Goal: Information Seeking & Learning: Learn about a topic

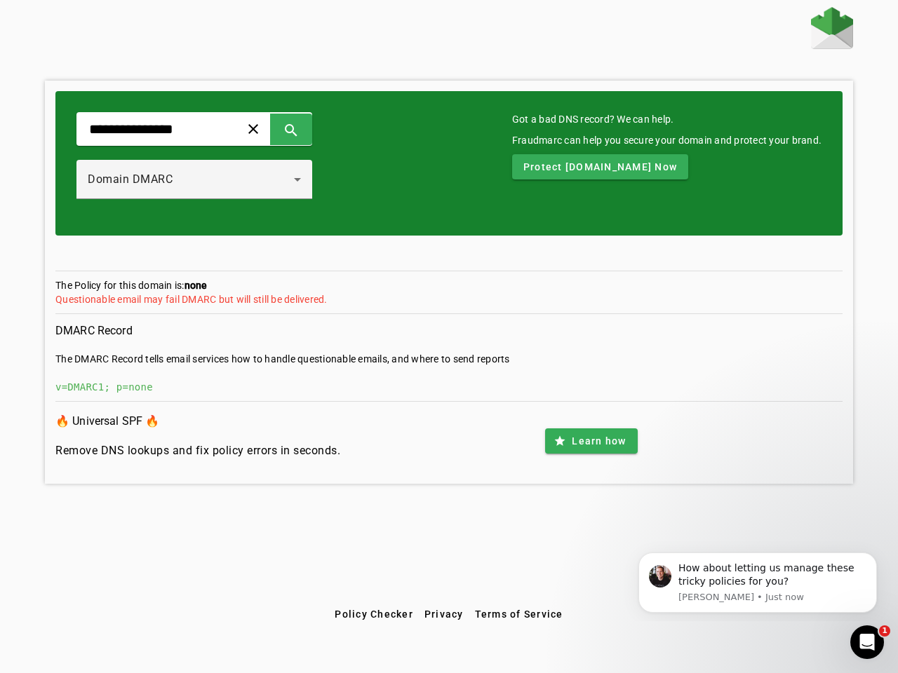
click at [270, 129] on span at bounding box center [253, 129] width 34 height 34
click at [308, 129] on span at bounding box center [291, 129] width 34 height 34
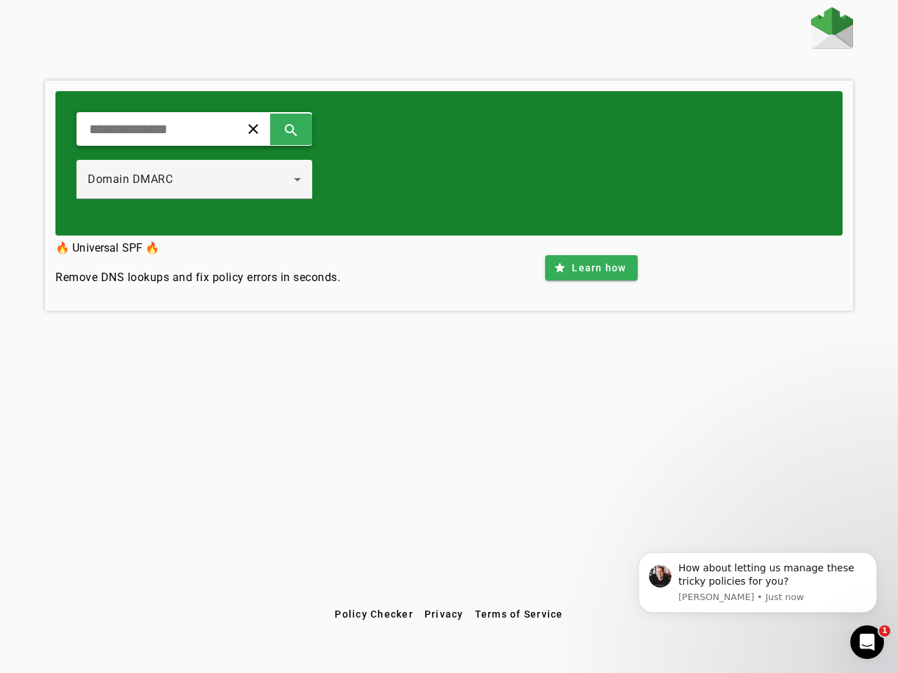
click at [209, 180] on div "Domain DMARC" at bounding box center [191, 179] width 206 height 17
click at [602, 167] on div "clear search Domain DMARC" at bounding box center [448, 163] width 787 height 144
click at [590, 441] on div "clear search Domain DMARC 🔥 Universal SPF 🔥 Remove DNS lookups and fix policy e…" at bounding box center [449, 304] width 898 height 595
click at [373, 614] on span "Policy Checker" at bounding box center [373, 614] width 79 height 11
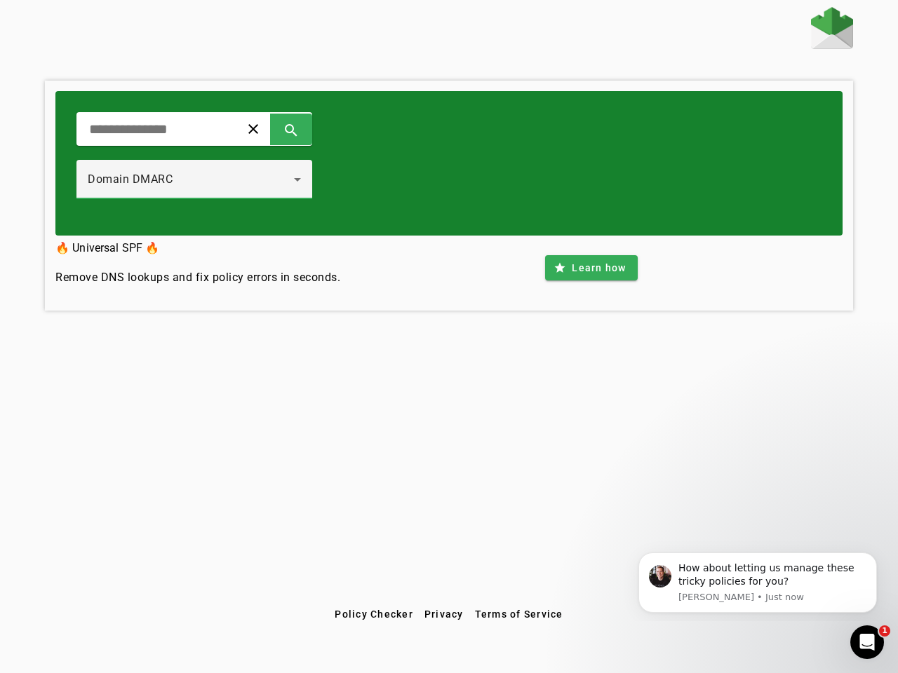
click at [444, 614] on span "Privacy" at bounding box center [443, 614] width 39 height 11
click at [518, 614] on span "Terms of Service" at bounding box center [519, 614] width 88 height 11
click at [757, 583] on div "How about letting us manage these tricky policies for you?" at bounding box center [772, 575] width 188 height 27
